Goal: Check status

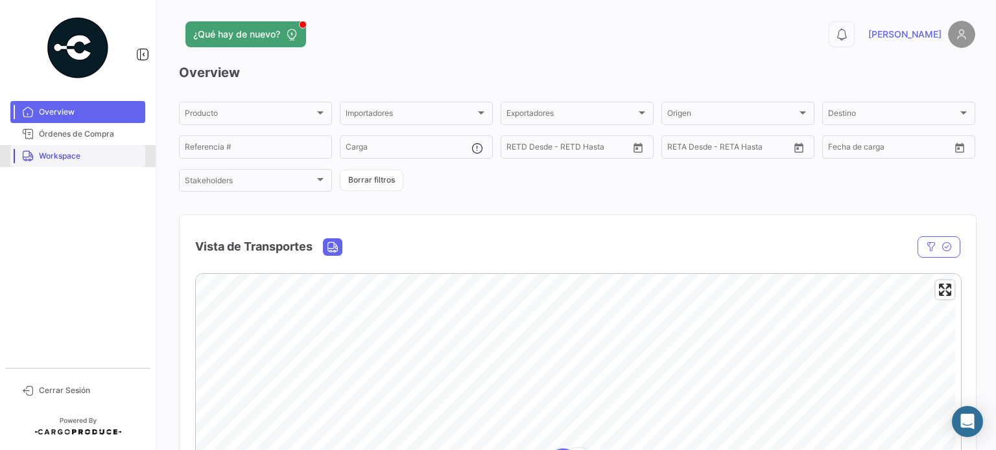
click at [88, 162] on link "Workspace" at bounding box center [77, 156] width 135 height 22
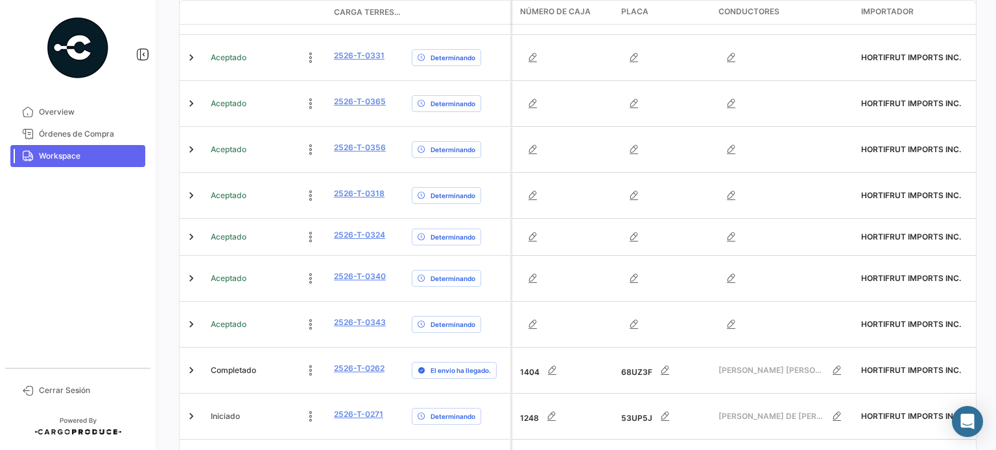
scroll to position [776, 0]
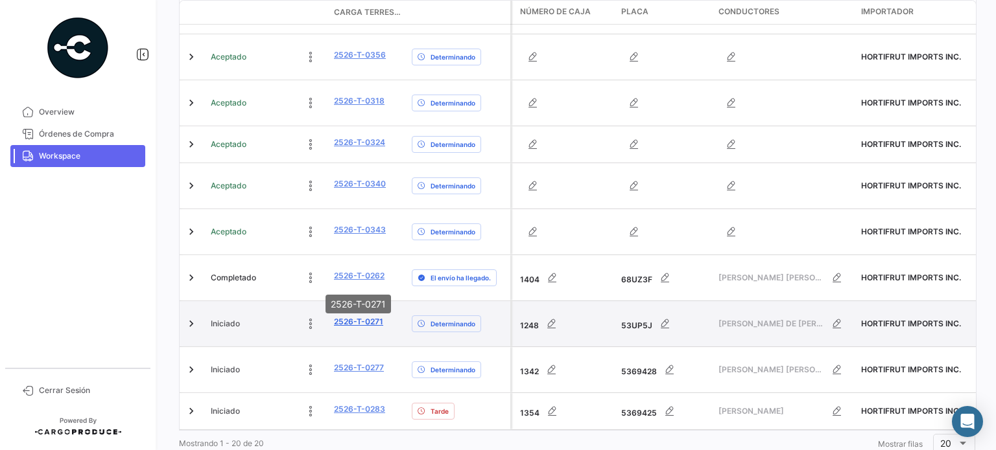
click at [366, 316] on link "2526-T-0271" at bounding box center [358, 322] width 49 height 12
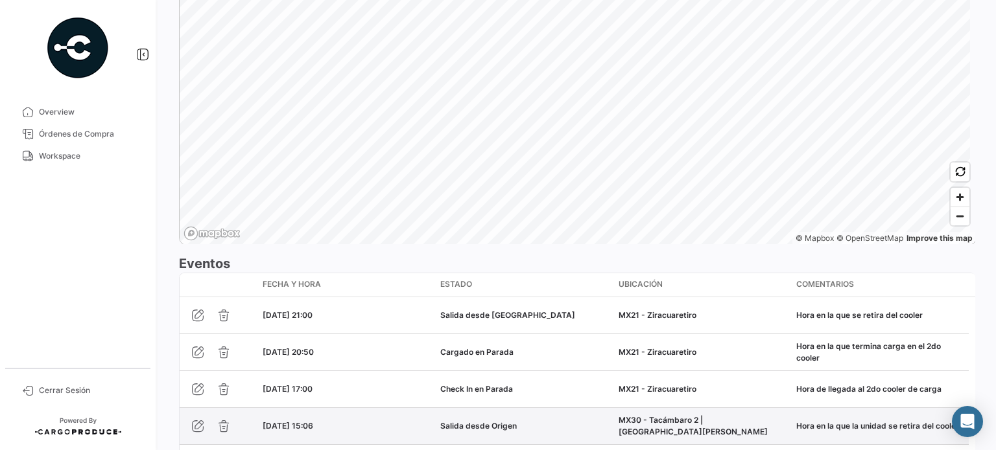
scroll to position [773, 0]
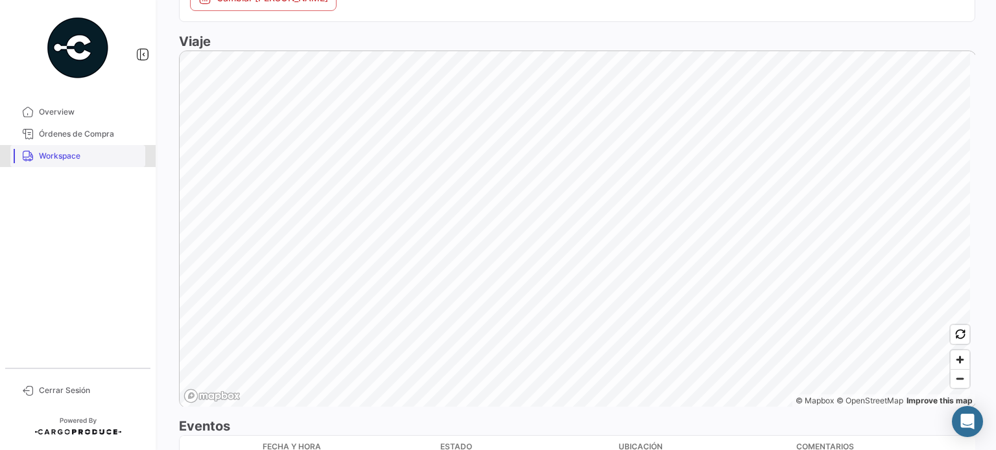
click at [71, 159] on span "Workspace" at bounding box center [89, 156] width 101 height 12
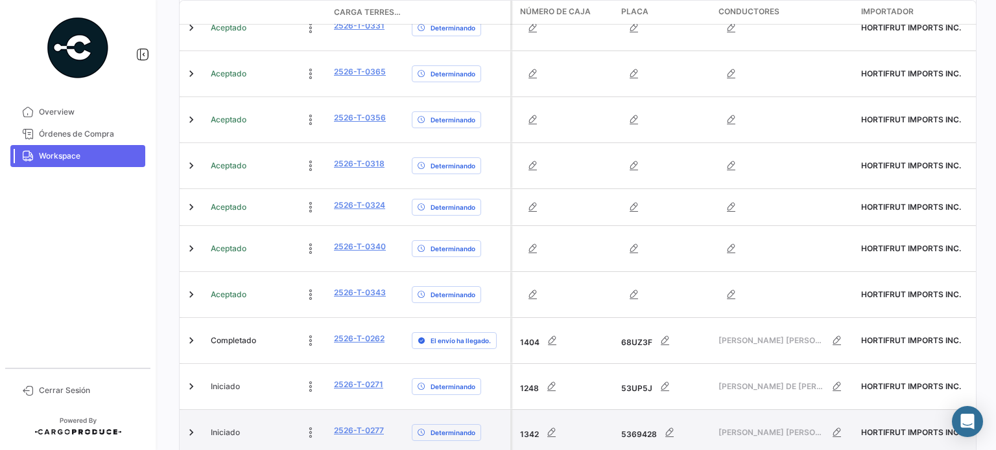
scroll to position [776, 0]
